Goal: Information Seeking & Learning: Learn about a topic

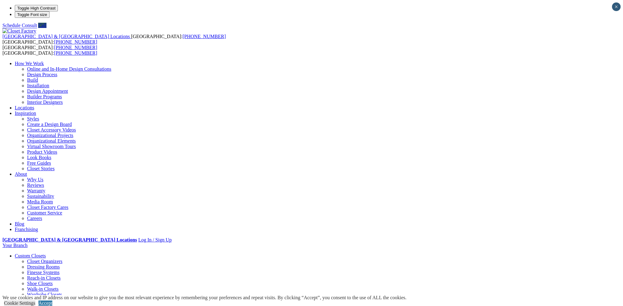
select select "**"
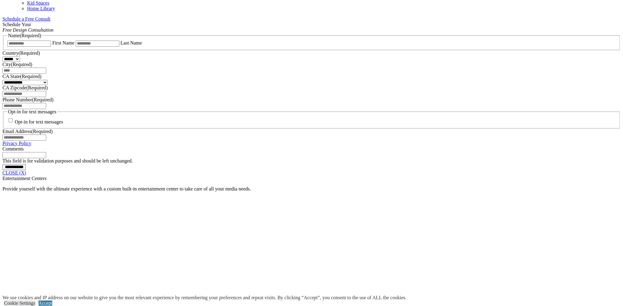
scroll to position [400, 0]
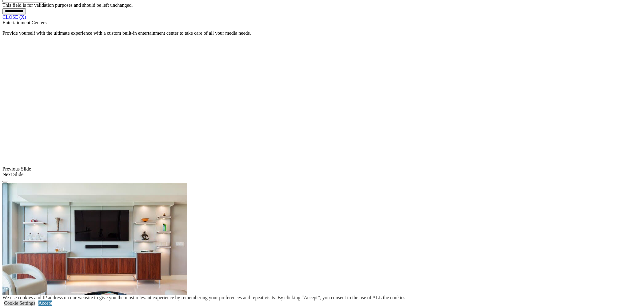
scroll to position [554, 0]
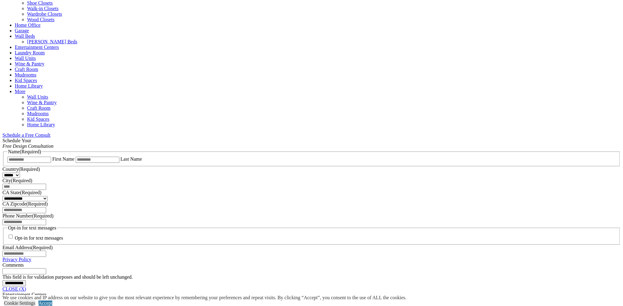
scroll to position [277, 0]
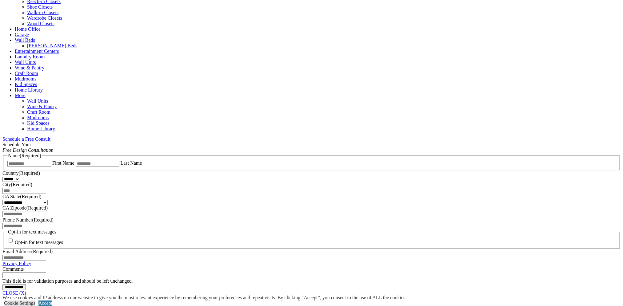
click at [50, 137] on span "Schedule a Free Consult (opens a dropdown menu)" at bounding box center [50, 139] width 0 height 5
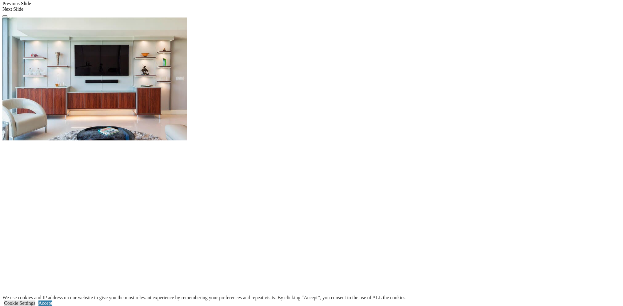
scroll to position [431, 0]
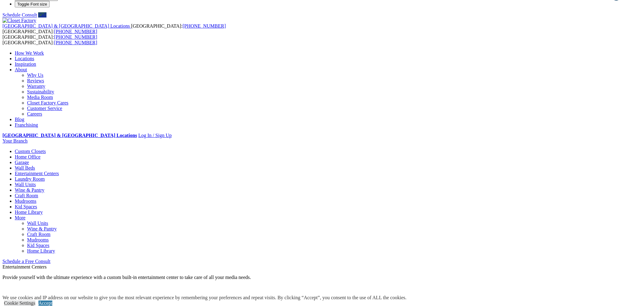
scroll to position [0, 0]
